Goal: Transaction & Acquisition: Subscribe to service/newsletter

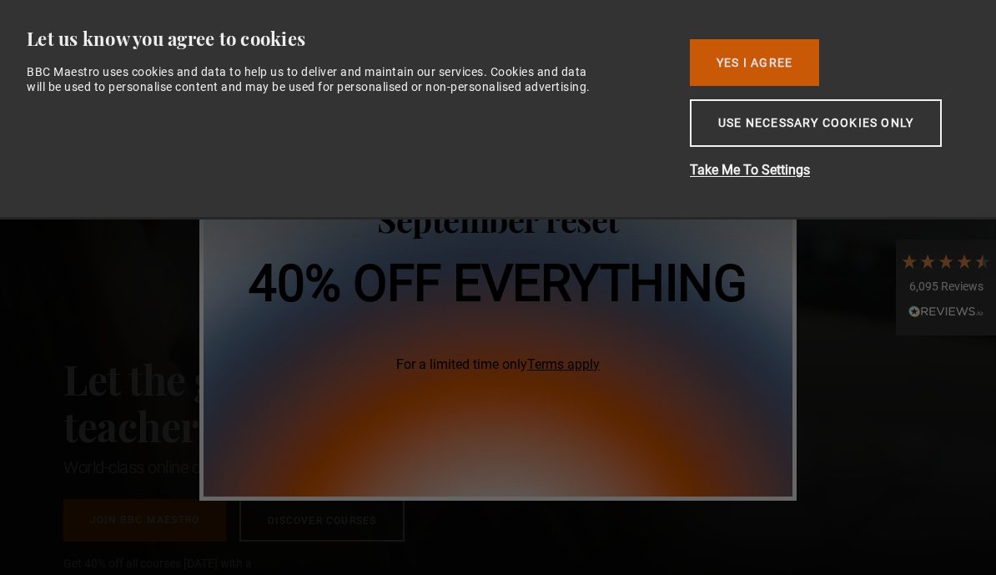
click at [741, 42] on button "Yes I Agree" at bounding box center [754, 62] width 129 height 47
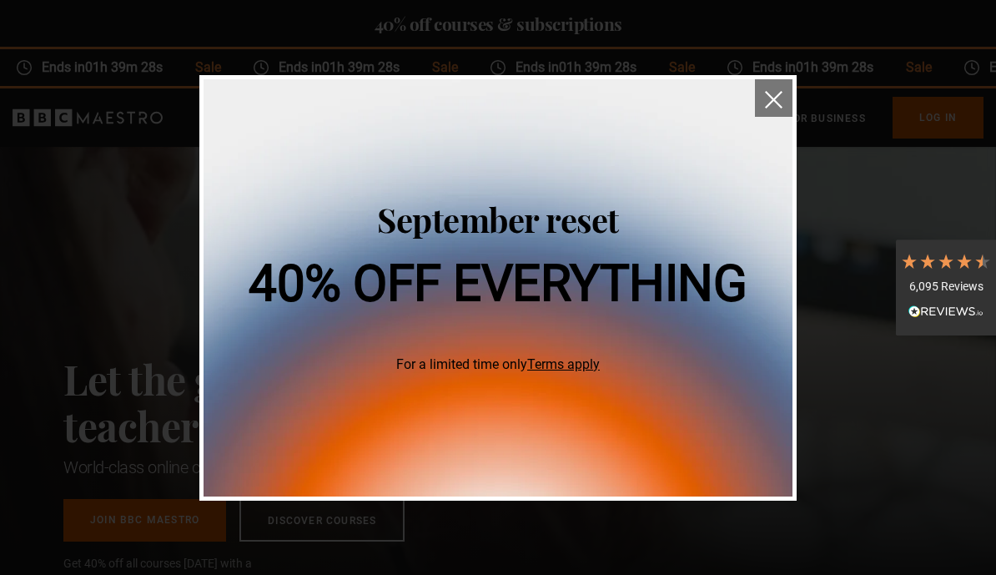
click at [781, 95] on img "close" at bounding box center [774, 100] width 18 height 18
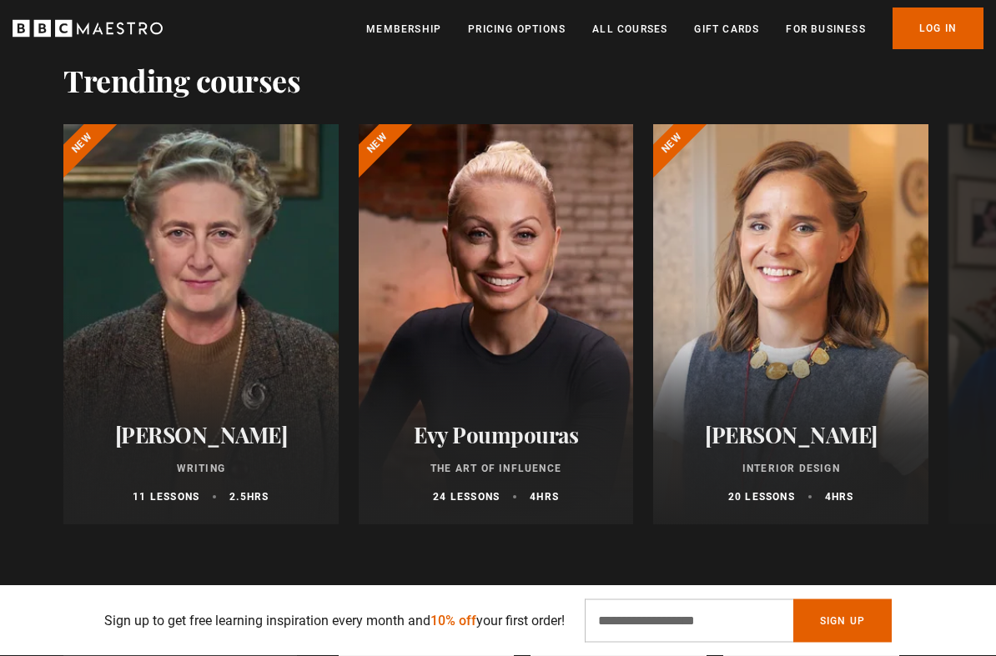
scroll to position [1163, 0]
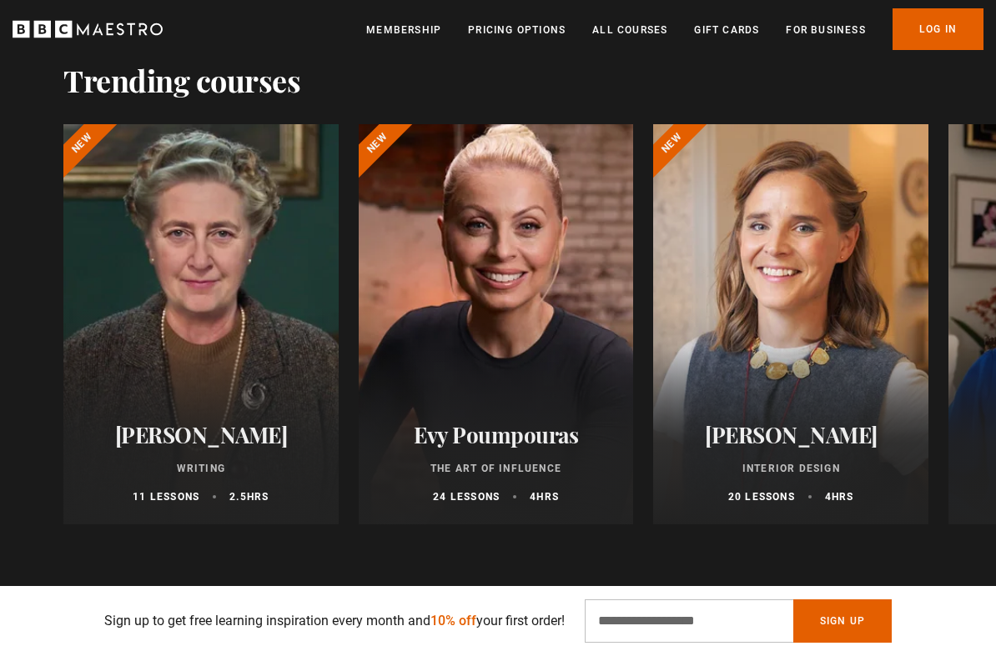
click at [524, 370] on div at bounding box center [495, 324] width 303 height 440
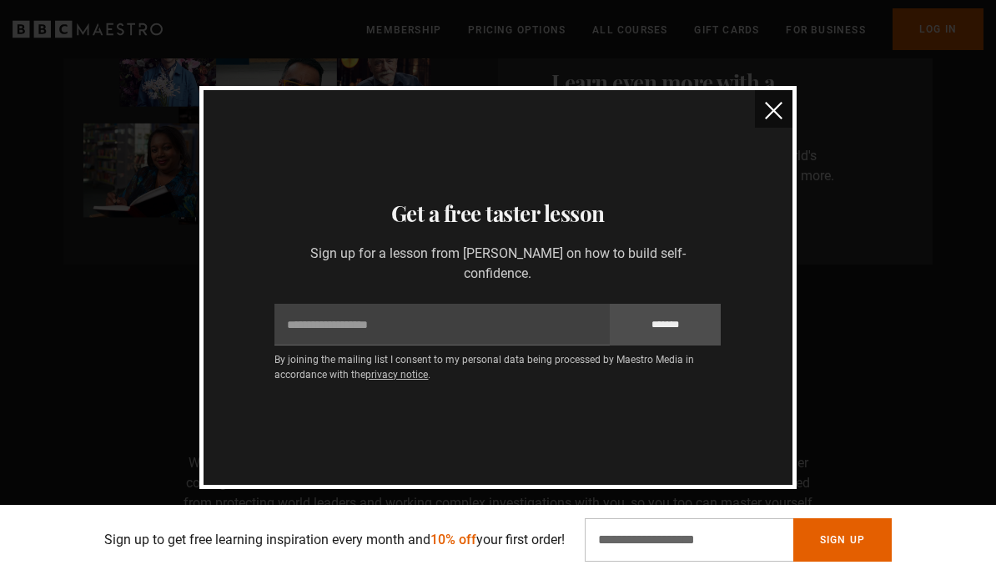
scroll to position [1568, 0]
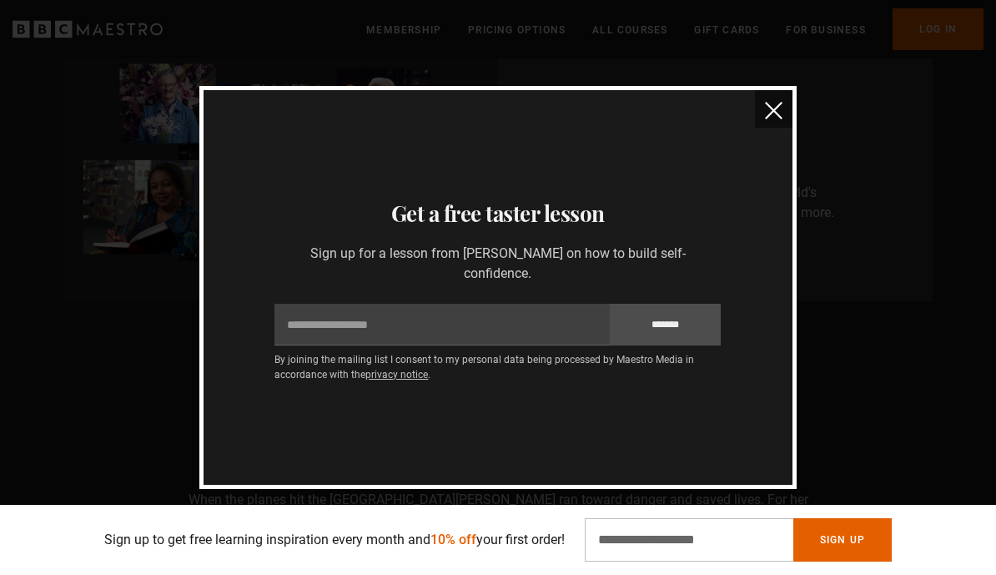
click at [775, 118] on img "close" at bounding box center [774, 111] width 18 height 18
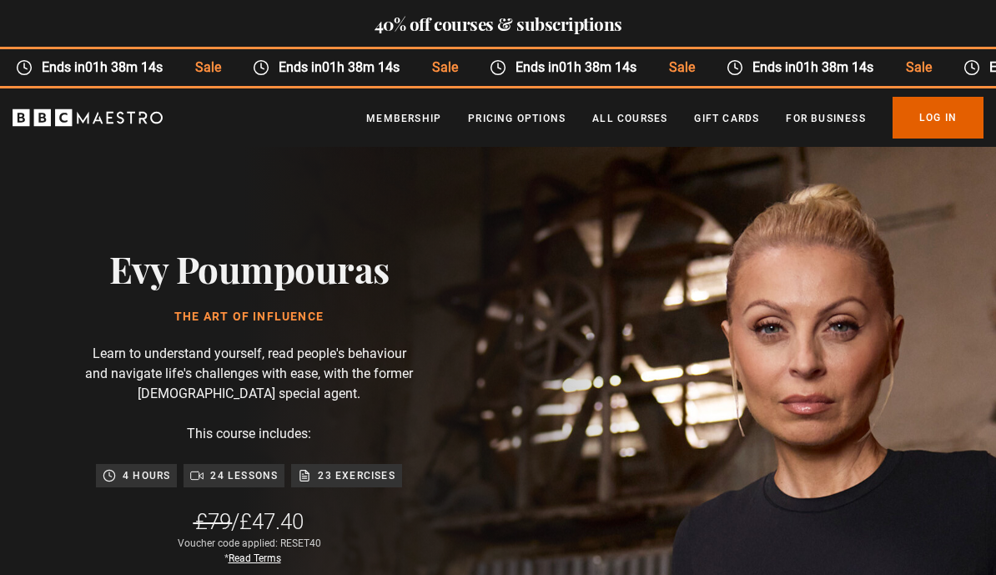
scroll to position [0, 577]
click at [396, 115] on link "Membership" at bounding box center [403, 118] width 75 height 17
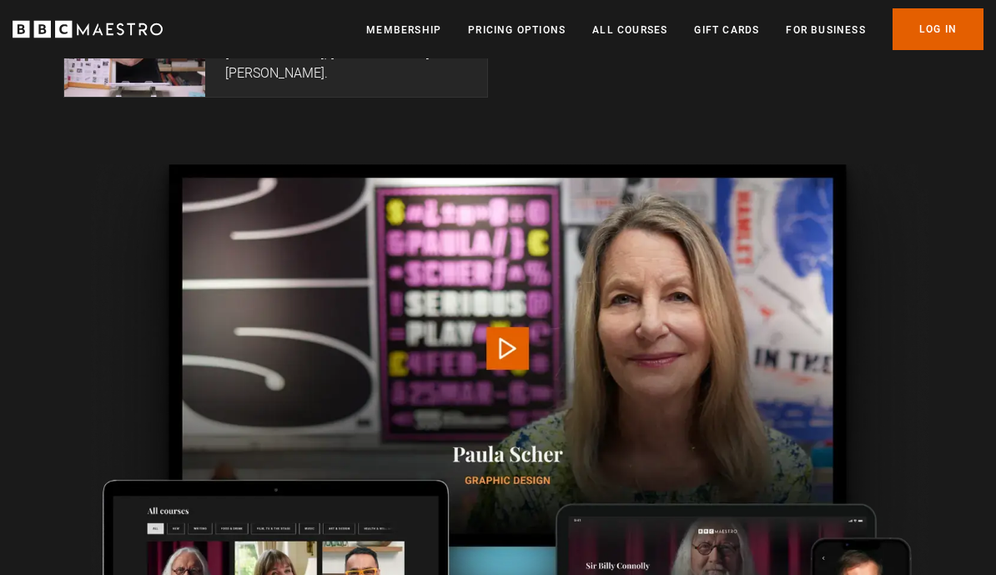
scroll to position [4260, 0]
click at [631, 31] on link "All Courses" at bounding box center [629, 30] width 75 height 17
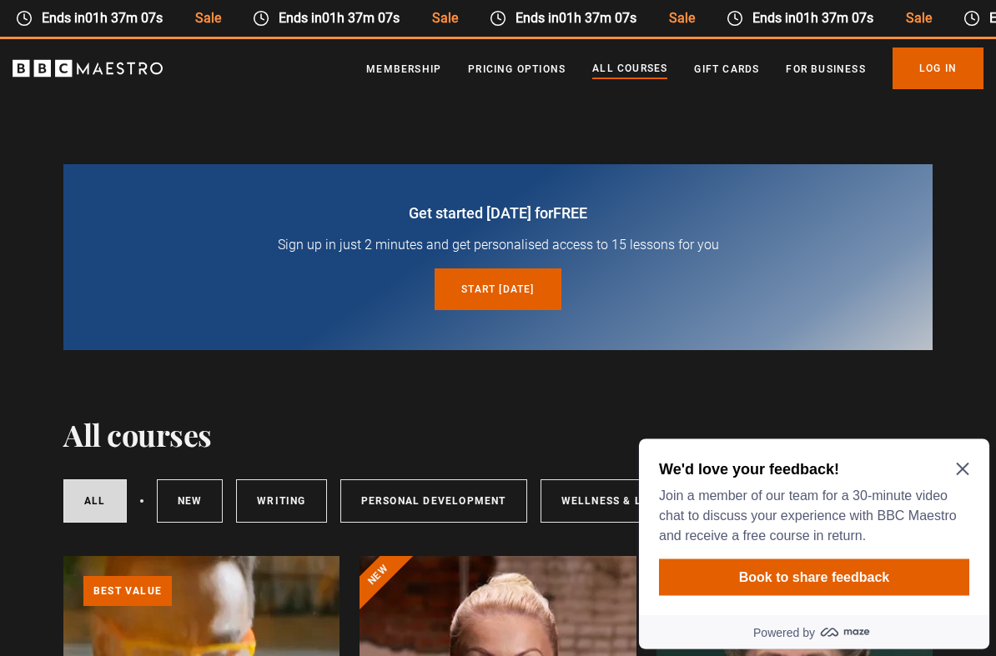
scroll to position [49, 0]
click at [420, 71] on link "Membership" at bounding box center [403, 69] width 75 height 17
